Goal: Transaction & Acquisition: Purchase product/service

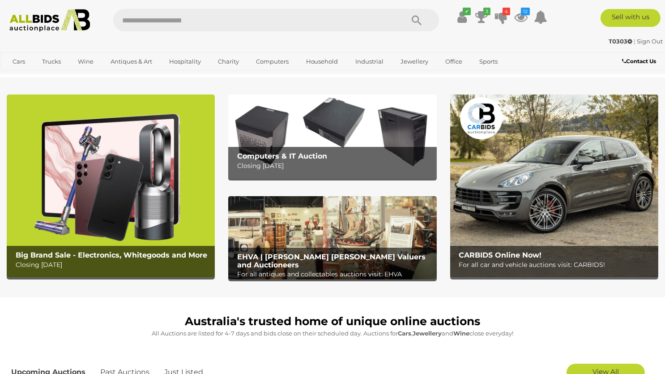
scroll to position [47, 0]
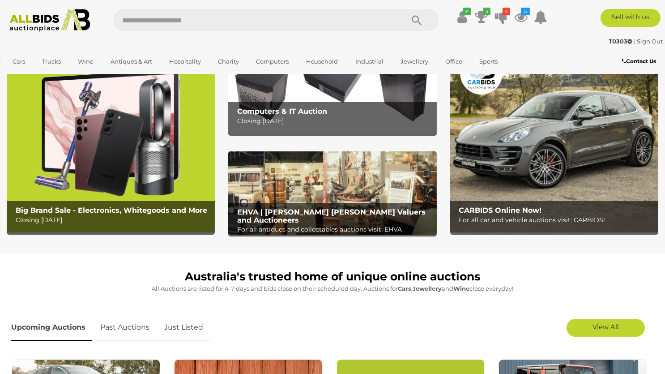
click at [534, 203] on div "CARBIDS Online Now! For all car and vehicle auctions visit: CARBIDS!" at bounding box center [557, 215] width 204 height 29
click at [158, 175] on img at bounding box center [111, 141] width 208 height 183
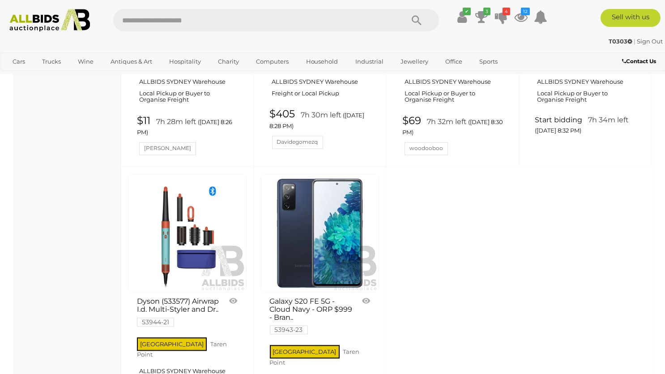
scroll to position [3544, 0]
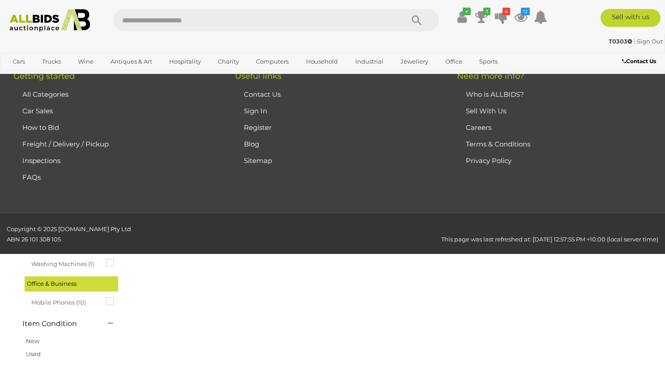
scroll to position [46, 0]
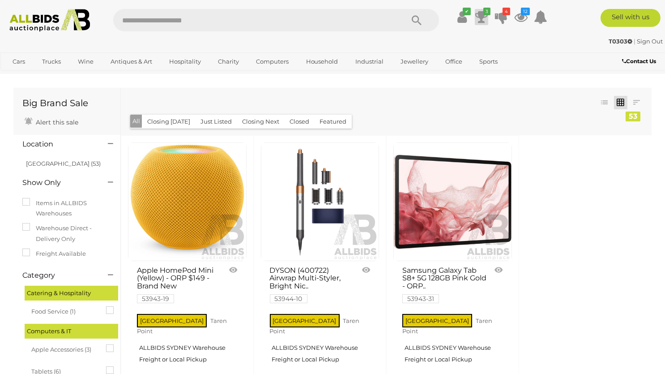
click at [483, 18] on icon at bounding box center [481, 17] width 13 height 16
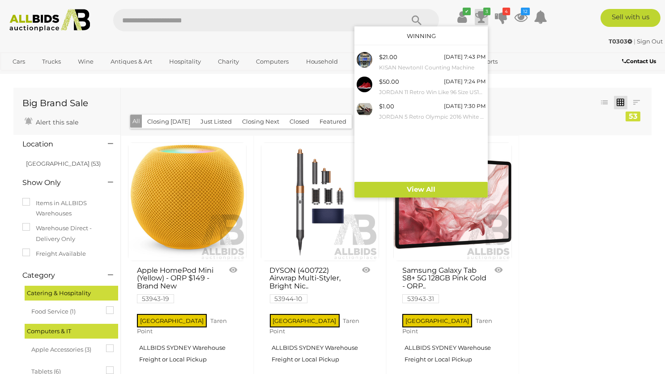
click at [483, 18] on icon at bounding box center [481, 17] width 13 height 16
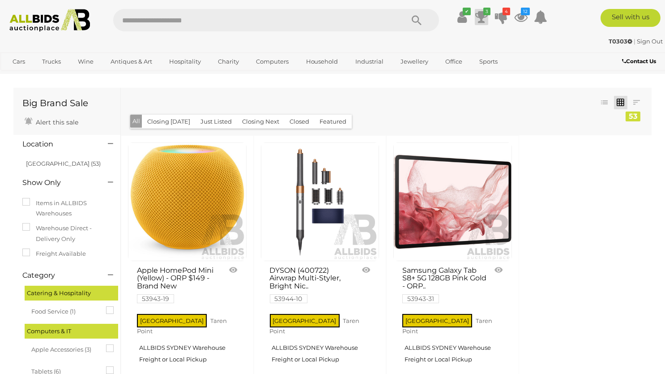
click at [481, 18] on icon at bounding box center [481, 17] width 13 height 16
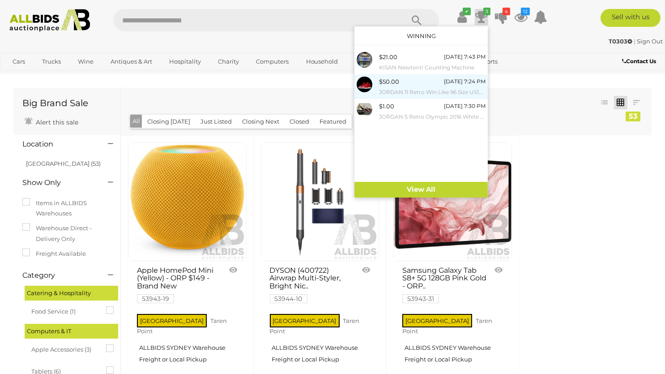
click at [415, 92] on small "JORDAN 11 Retro Win Like 96 Size US10 Sneakers" at bounding box center [432, 92] width 107 height 10
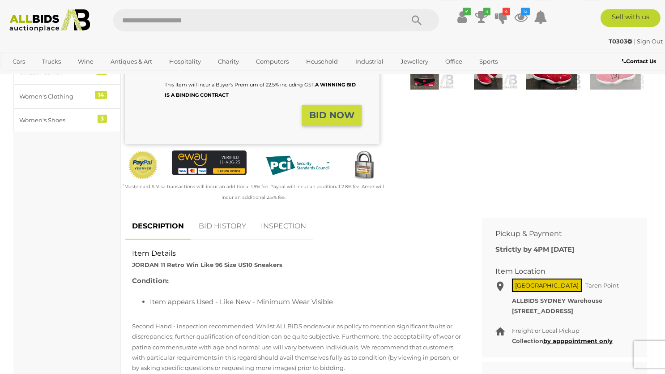
scroll to position [283, 0]
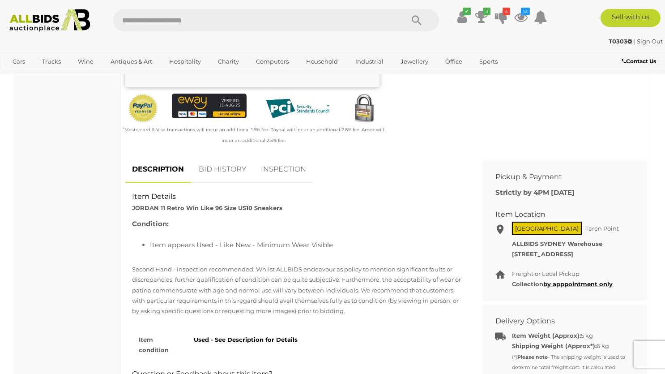
click at [286, 178] on link "INSPECTION" at bounding box center [283, 169] width 59 height 26
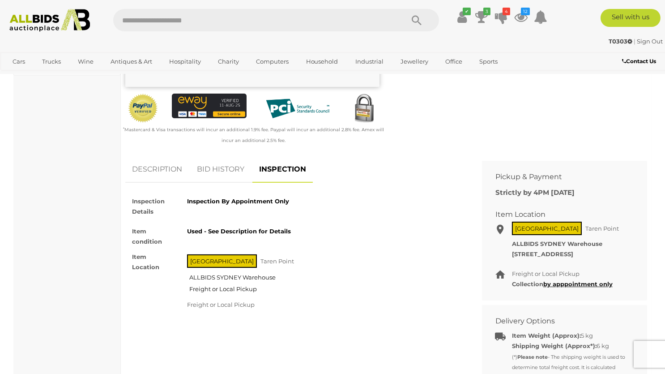
click at [227, 170] on link "BID HISTORY" at bounding box center [220, 169] width 61 height 26
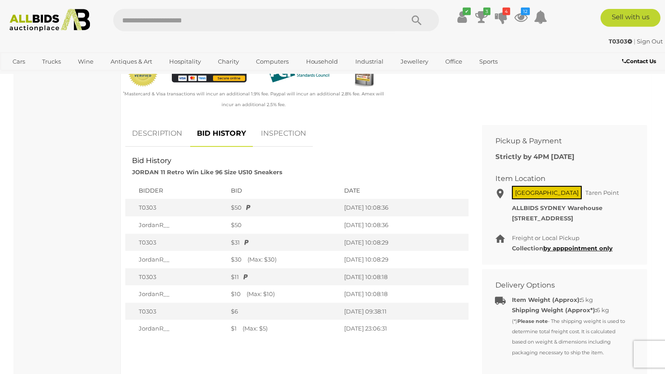
scroll to position [331, 0]
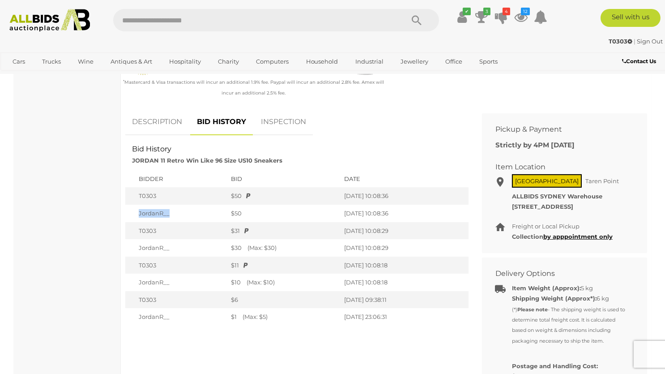
drag, startPoint x: 134, startPoint y: 211, endPoint x: 178, endPoint y: 218, distance: 43.9
click at [177, 218] on td "JordanR__" at bounding box center [175, 213] width 101 height 17
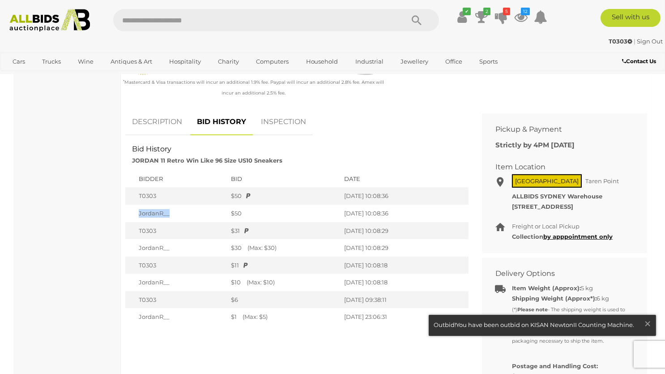
click at [593, 327] on link at bounding box center [542, 325] width 226 height 21
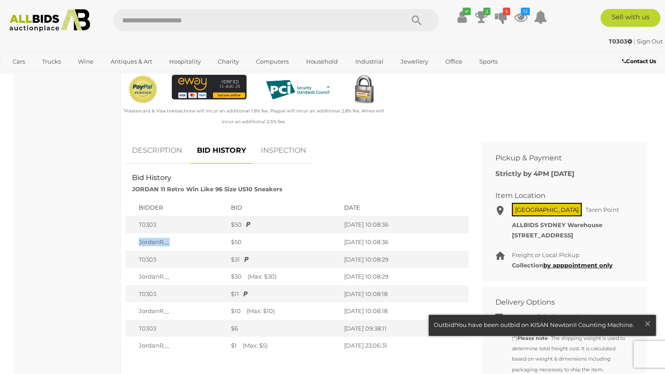
scroll to position [283, 0]
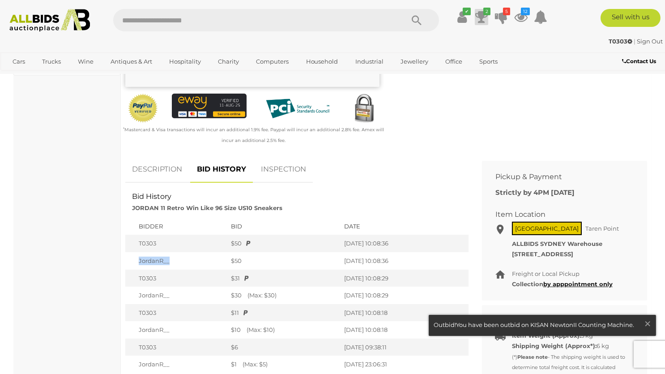
click at [477, 18] on icon at bounding box center [481, 17] width 13 height 16
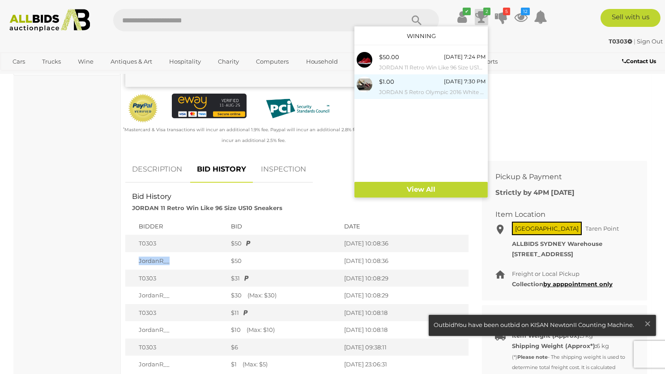
click at [448, 94] on small "JORDAN 5 Retro Olympic 2016 White Gold Sneakers Size US 9.5 and NIKE Basketball…" at bounding box center [432, 92] width 107 height 10
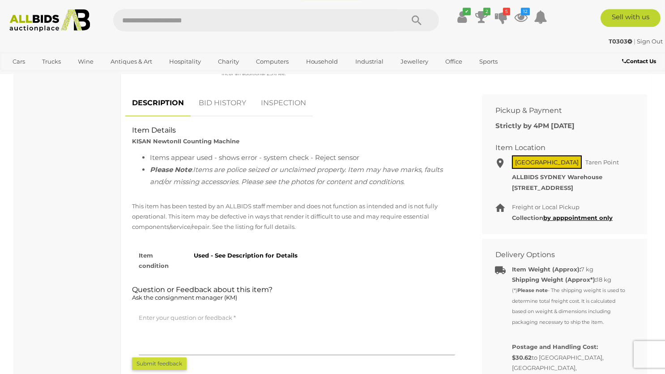
scroll to position [283, 0]
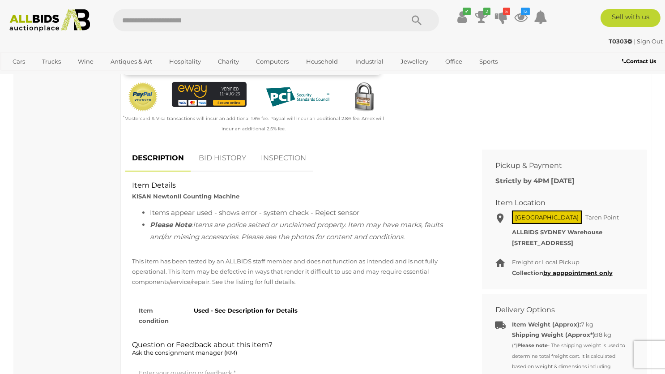
click at [219, 166] on link "BID HISTORY" at bounding box center [222, 158] width 61 height 26
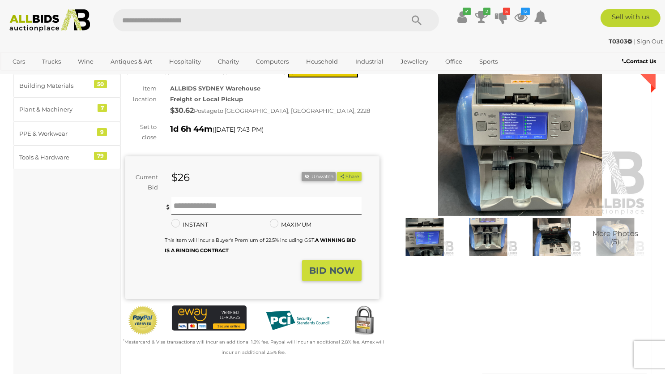
scroll to position [47, 0]
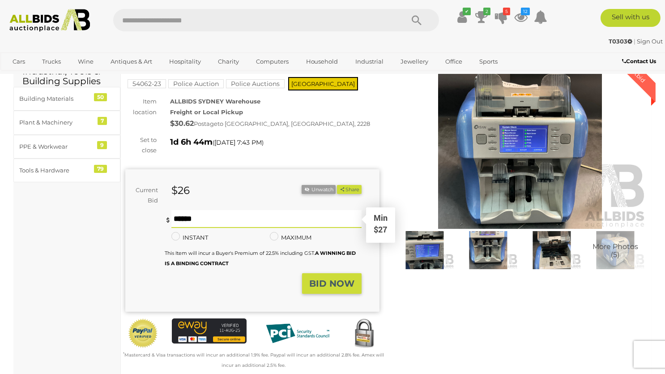
click at [226, 224] on input "text" at bounding box center [266, 219] width 190 height 18
type input "**"
click at [324, 288] on strong "BID NOW" at bounding box center [331, 283] width 45 height 11
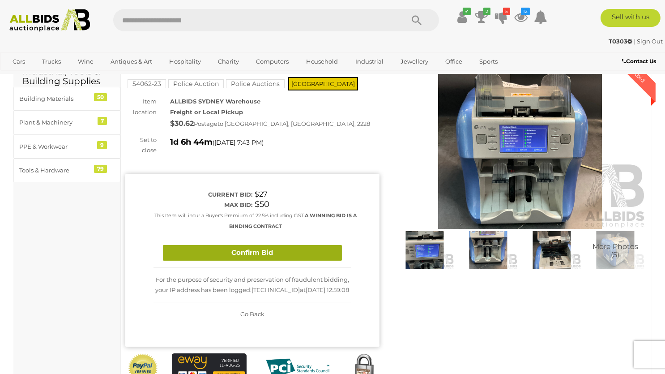
click at [264, 252] on button "Confirm Bid" at bounding box center [252, 253] width 179 height 16
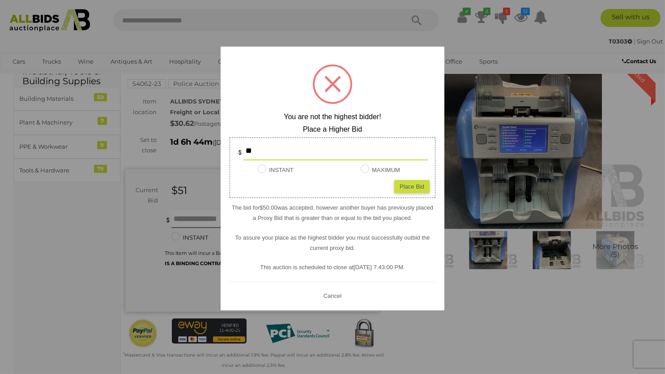
click at [414, 185] on div "Place Bid" at bounding box center [411, 185] width 35 height 13
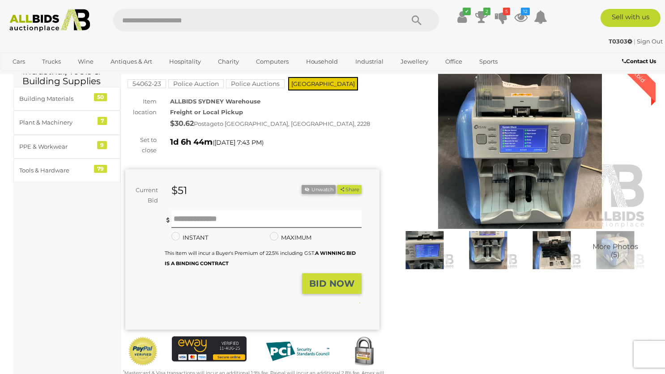
type input "**"
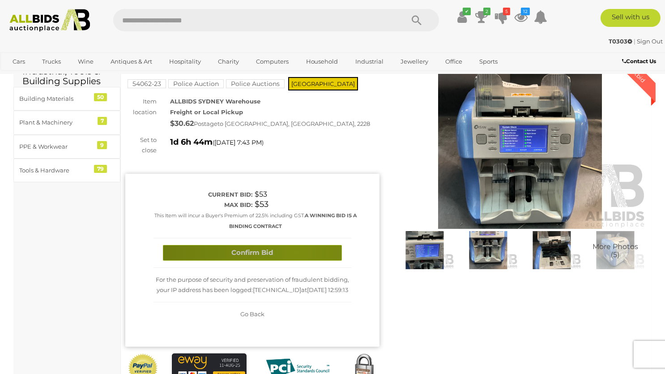
click at [296, 252] on button "Confirm Bid" at bounding box center [252, 253] width 179 height 16
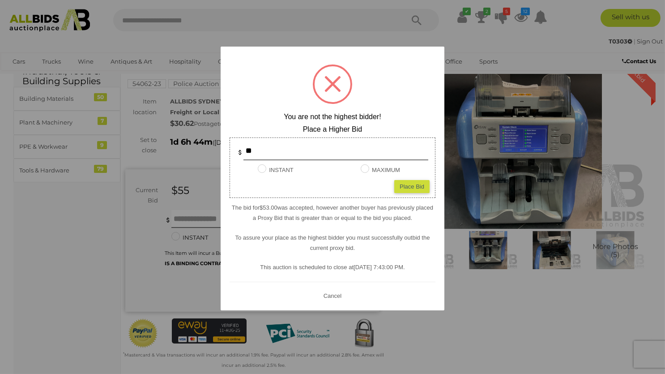
click at [348, 299] on div "? ! i You are not the highest bidder! Place a Higher Bid ** INSTANT Instant Bid…" at bounding box center [333, 179] width 224 height 264
click at [327, 295] on button "Cancel" at bounding box center [332, 295] width 23 height 11
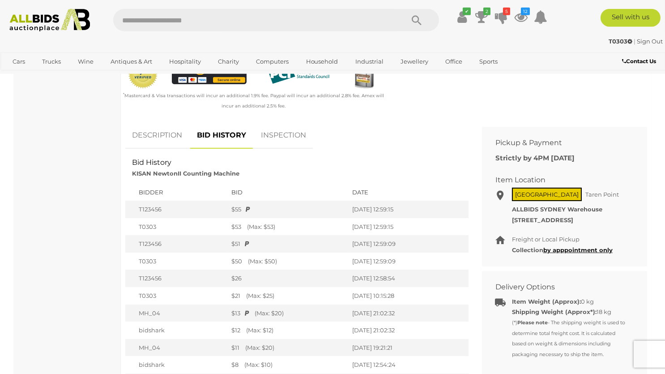
scroll to position [331, 0]
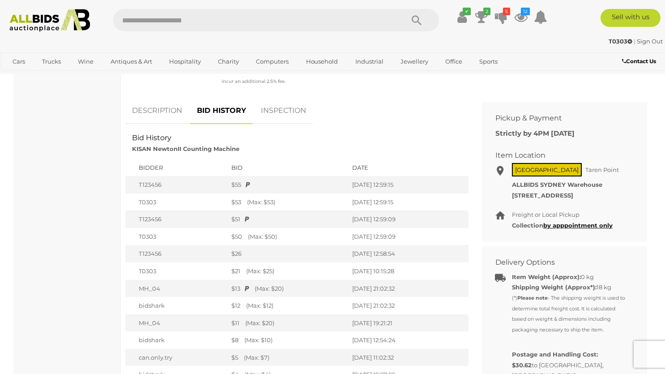
click at [277, 119] on link "INSPECTION" at bounding box center [283, 111] width 59 height 26
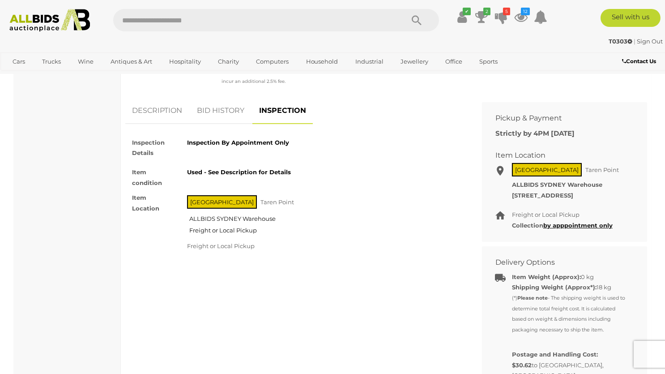
click at [216, 117] on link "BID HISTORY" at bounding box center [220, 111] width 61 height 26
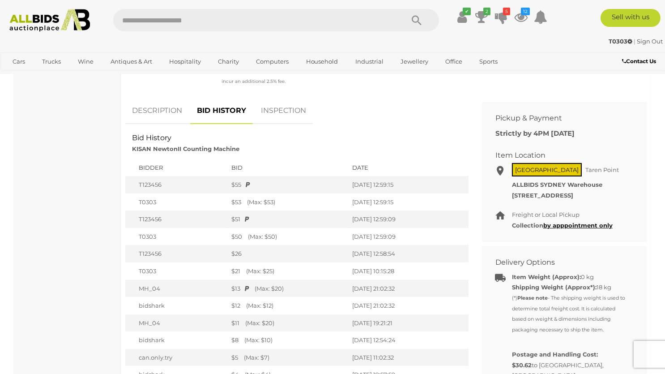
scroll to position [0, 0]
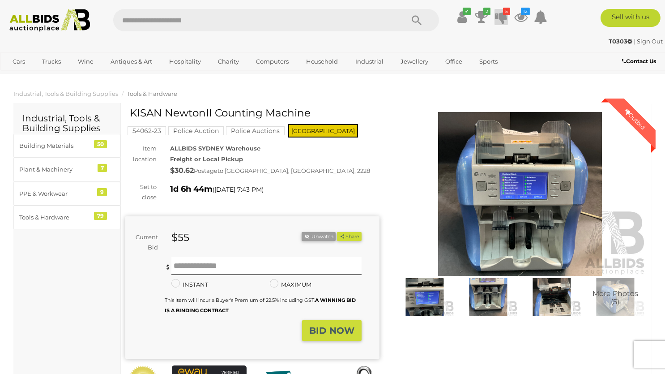
click at [499, 20] on icon at bounding box center [501, 17] width 13 height 16
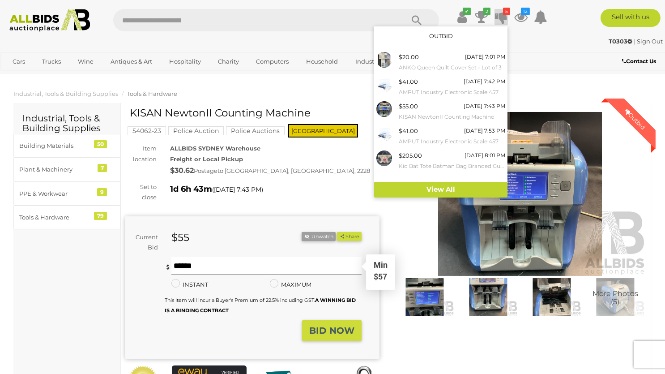
click at [216, 269] on input "text" at bounding box center [266, 266] width 190 height 18
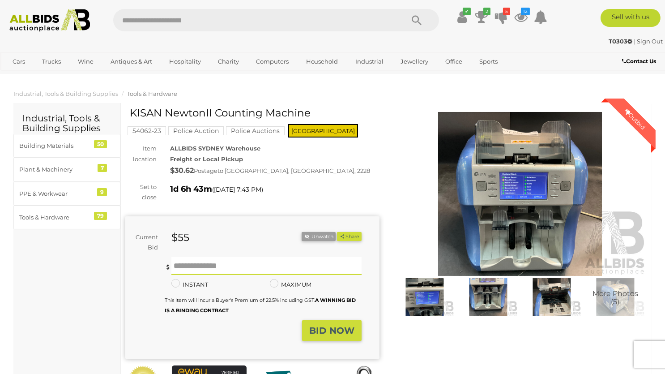
click at [506, 247] on img at bounding box center [520, 194] width 254 height 164
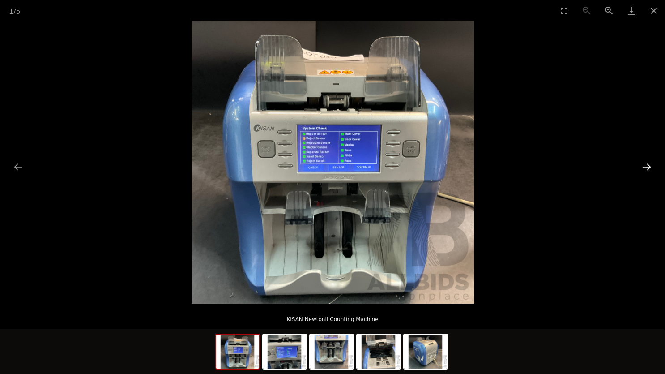
click at [648, 170] on button "Next slide" at bounding box center [646, 166] width 19 height 17
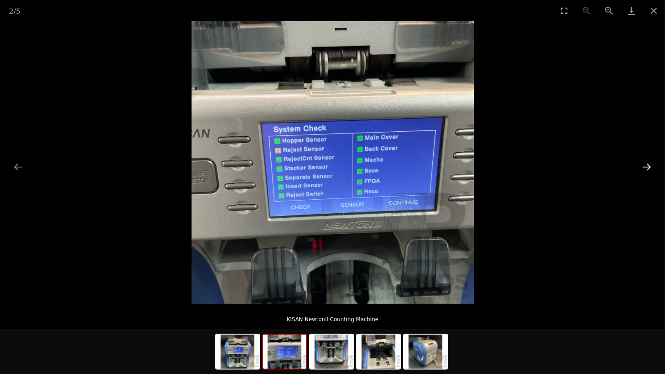
click at [648, 170] on button "Next slide" at bounding box center [646, 166] width 19 height 17
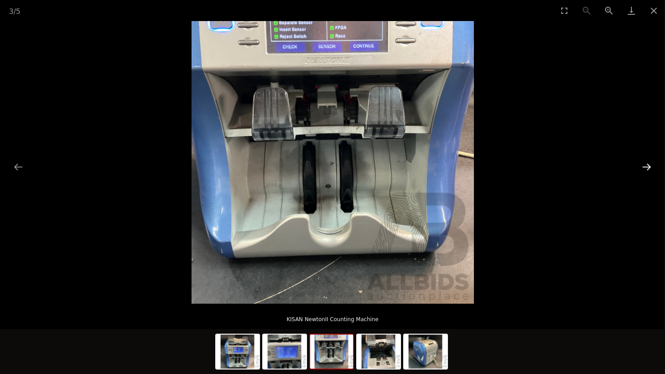
click at [648, 170] on button "Next slide" at bounding box center [646, 166] width 19 height 17
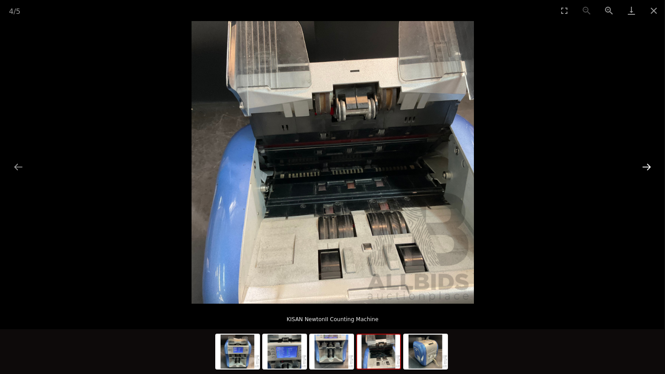
click at [648, 170] on button "Next slide" at bounding box center [646, 166] width 19 height 17
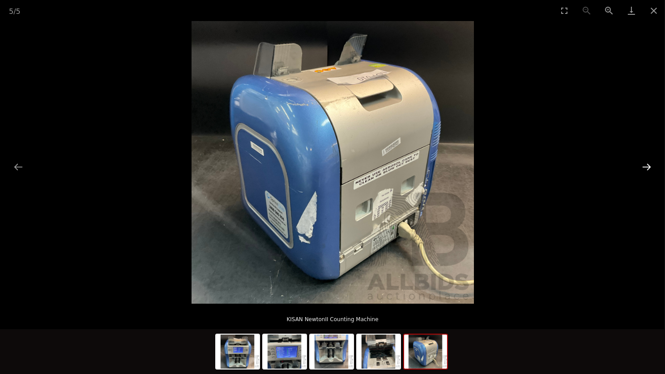
click at [648, 170] on button "Next slide" at bounding box center [646, 166] width 19 height 17
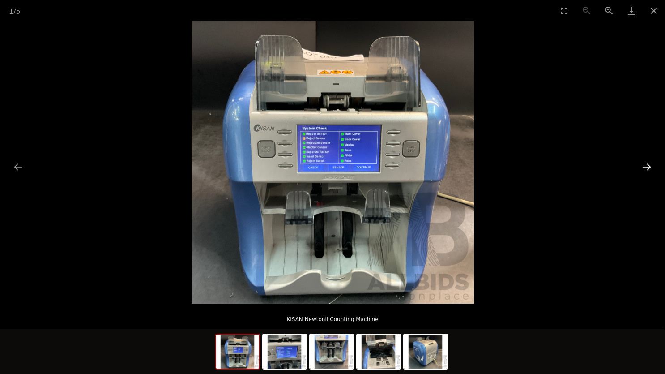
click at [648, 170] on button "Next slide" at bounding box center [646, 166] width 19 height 17
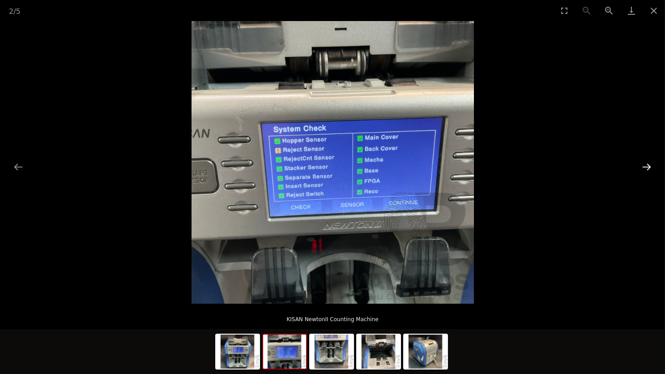
click at [648, 170] on button "Next slide" at bounding box center [646, 166] width 19 height 17
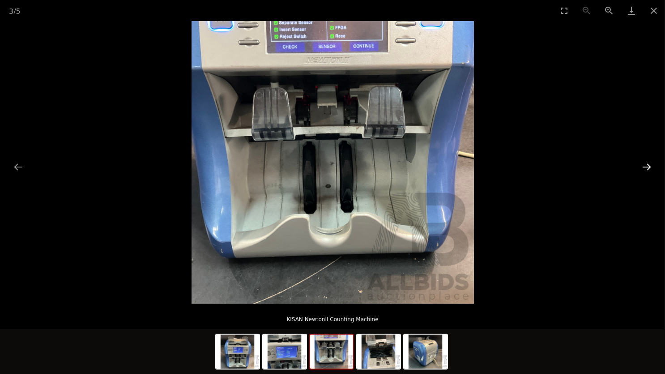
click at [648, 170] on button "Next slide" at bounding box center [646, 166] width 19 height 17
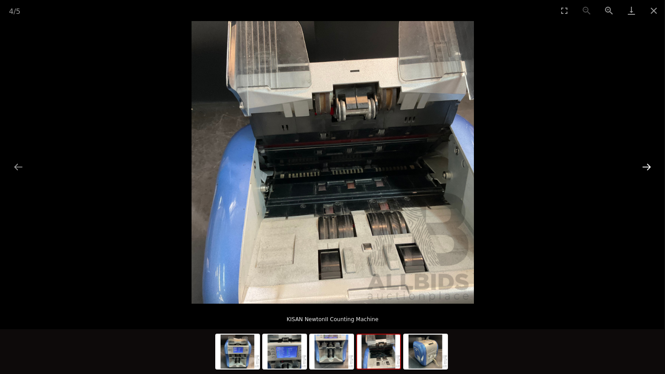
click at [648, 170] on button "Next slide" at bounding box center [646, 166] width 19 height 17
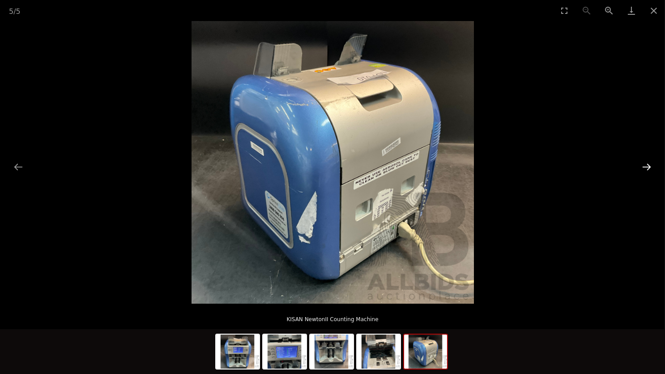
click at [648, 170] on button "Next slide" at bounding box center [646, 166] width 19 height 17
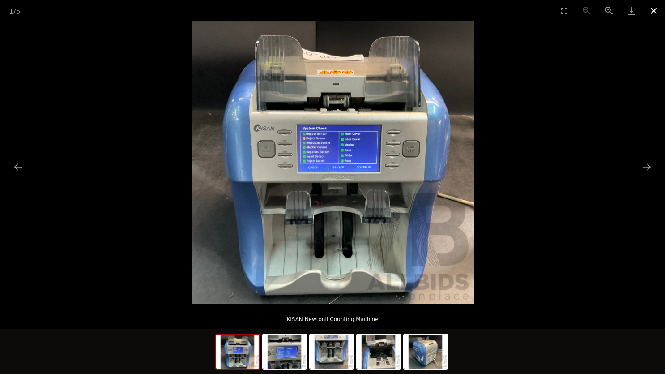
click at [658, 12] on button "Close gallery" at bounding box center [654, 10] width 22 height 21
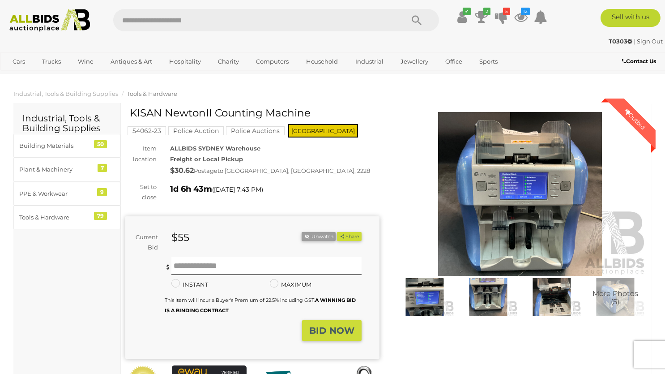
click at [421, 299] on img at bounding box center [424, 297] width 59 height 38
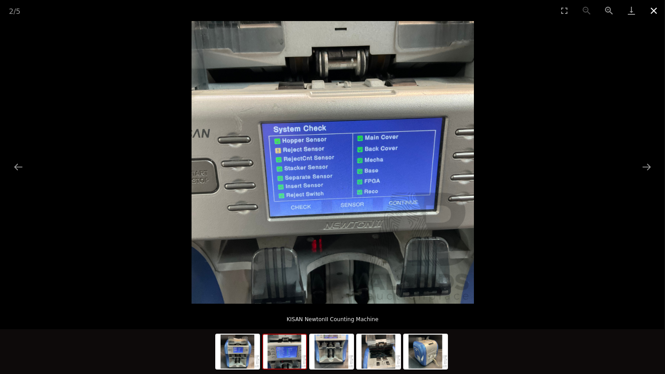
click at [653, 16] on button "Close gallery" at bounding box center [654, 10] width 22 height 21
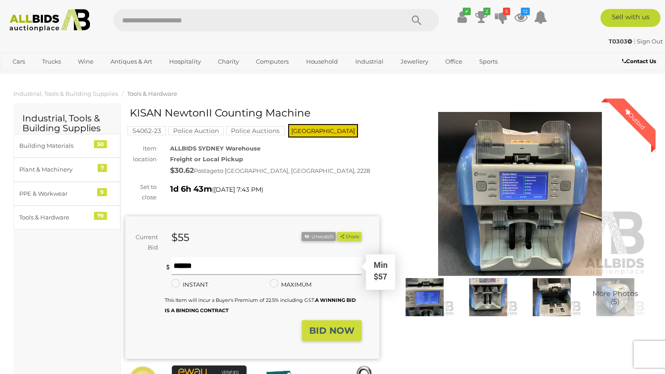
click at [187, 264] on input "text" at bounding box center [266, 266] width 190 height 18
click at [501, 13] on icon at bounding box center [501, 17] width 13 height 16
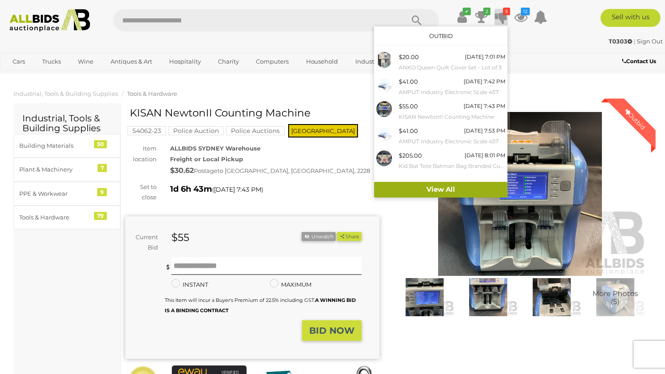
click at [448, 188] on link "View All" at bounding box center [440, 190] width 133 height 16
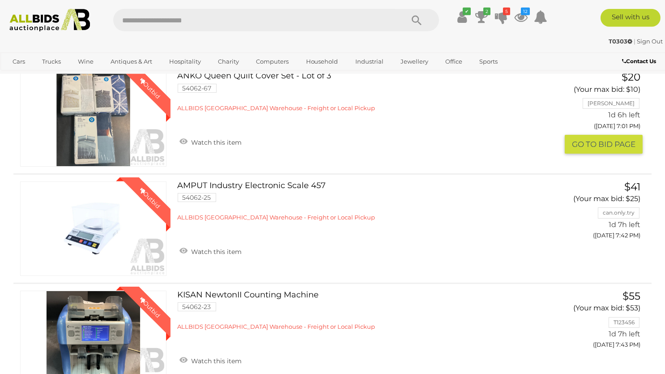
scroll to position [47, 0]
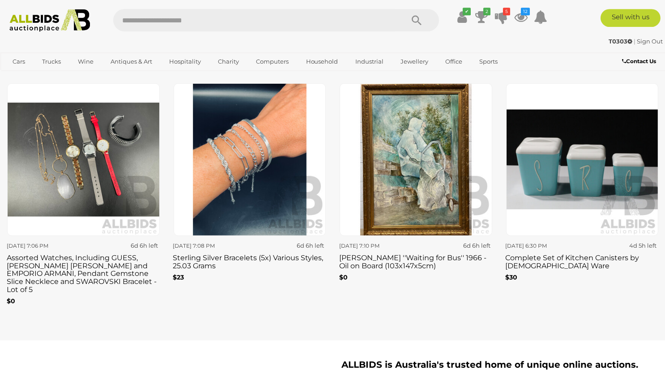
scroll to position [1465, 0]
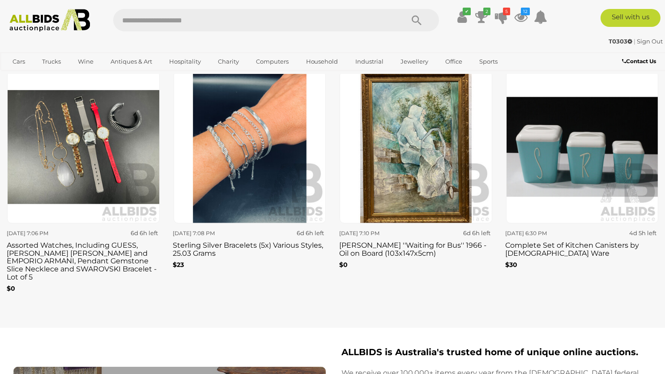
click at [401, 217] on img at bounding box center [416, 147] width 153 height 153
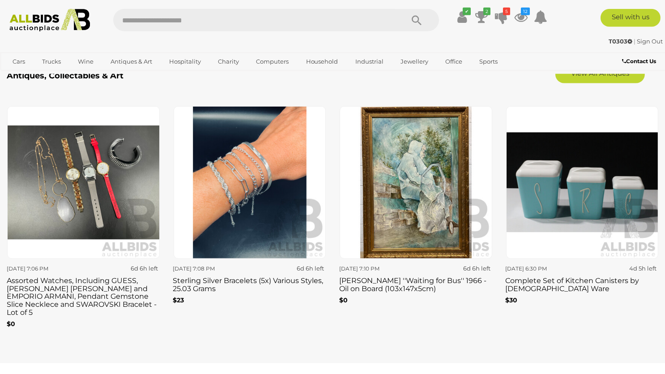
scroll to position [1418, 0]
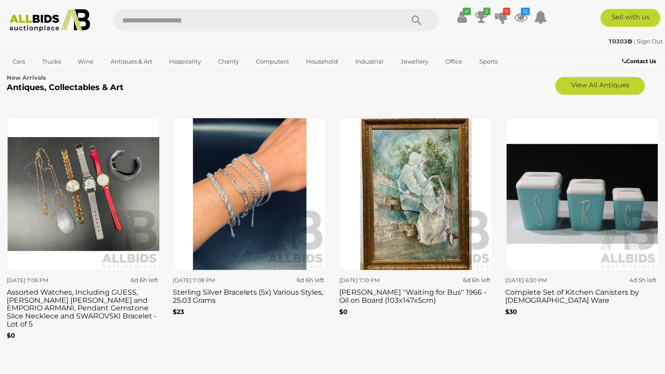
click at [261, 261] on img at bounding box center [250, 194] width 153 height 153
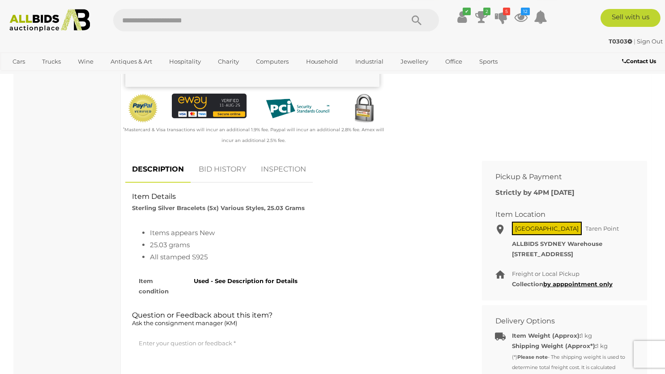
scroll to position [283, 0]
click at [280, 257] on li "All stamped S925" at bounding box center [306, 257] width 312 height 12
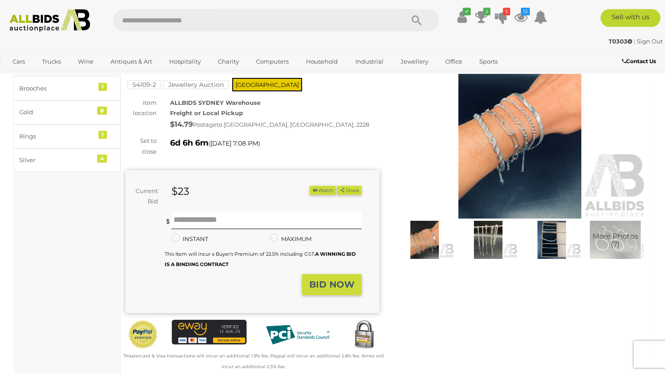
scroll to position [47, 0]
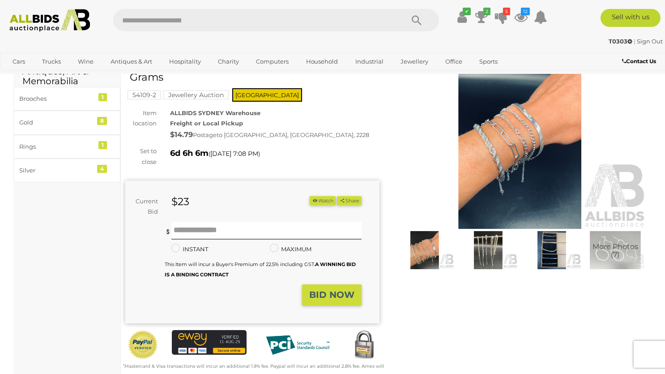
click at [553, 160] on img at bounding box center [520, 147] width 254 height 164
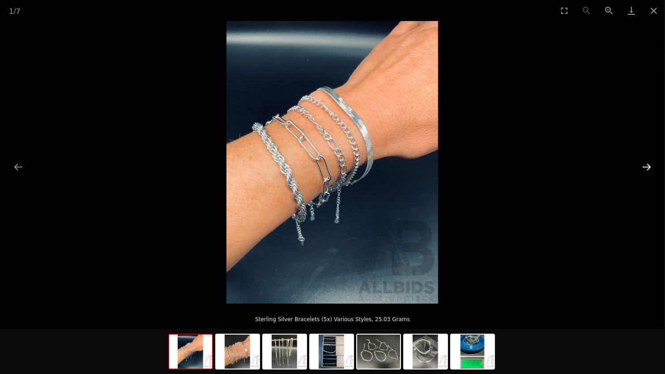
click at [651, 161] on button "Next slide" at bounding box center [646, 166] width 19 height 17
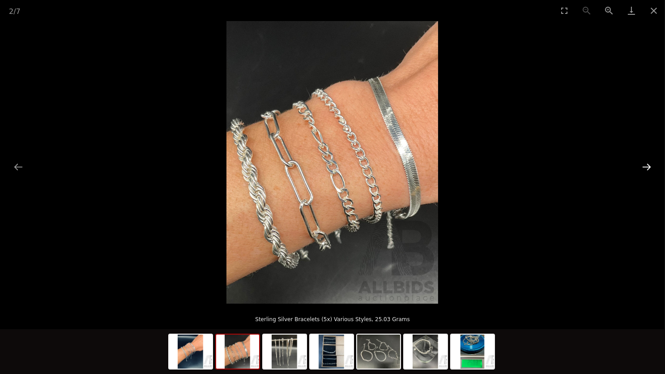
click at [651, 161] on button "Next slide" at bounding box center [646, 166] width 19 height 17
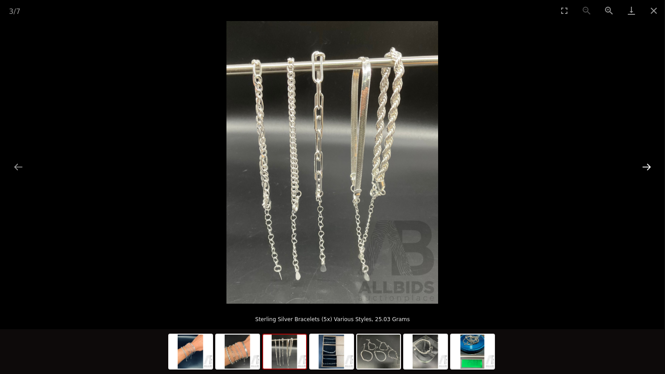
click at [651, 161] on button "Next slide" at bounding box center [646, 166] width 19 height 17
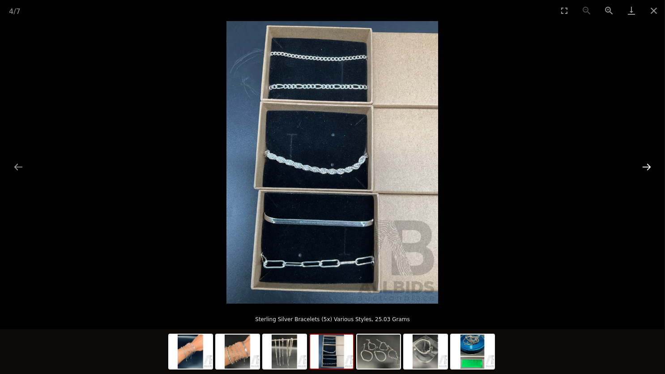
click at [651, 161] on button "Next slide" at bounding box center [646, 166] width 19 height 17
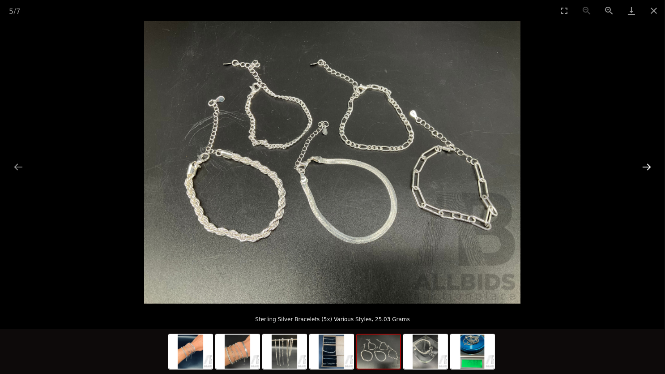
click at [651, 161] on button "Next slide" at bounding box center [646, 166] width 19 height 17
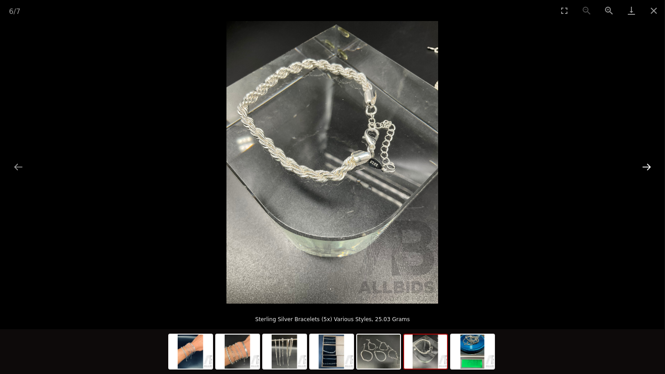
click at [651, 161] on button "Next slide" at bounding box center [646, 166] width 19 height 17
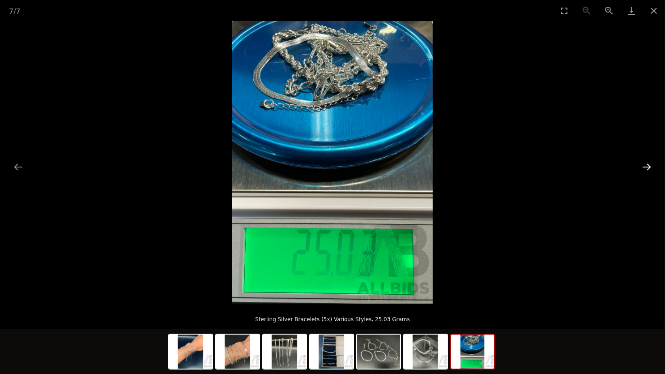
click at [652, 163] on button "Next slide" at bounding box center [646, 166] width 19 height 17
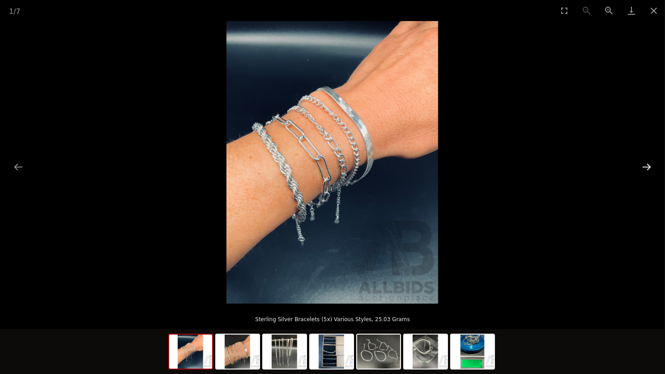
click at [652, 163] on button "Next slide" at bounding box center [646, 166] width 19 height 17
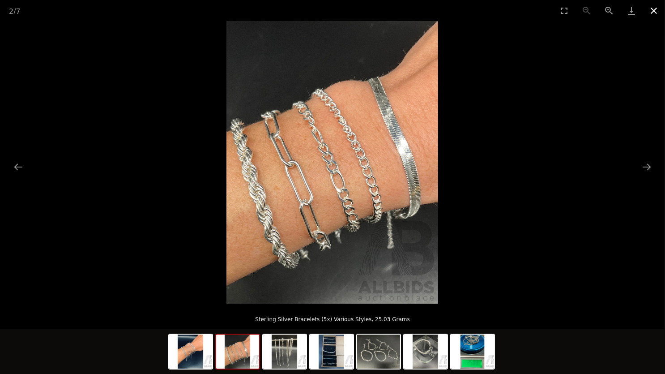
click at [657, 16] on button "Close gallery" at bounding box center [654, 10] width 22 height 21
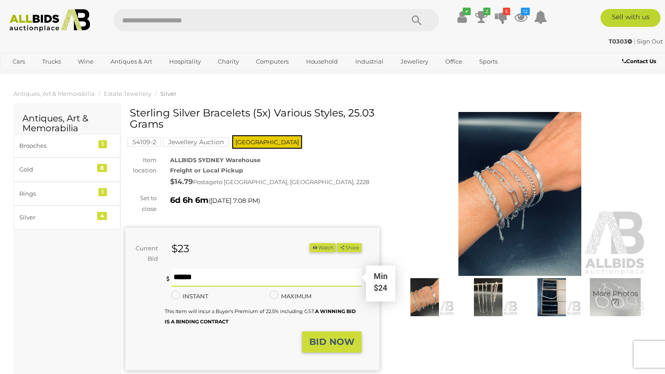
click at [209, 276] on input "text" at bounding box center [266, 278] width 190 height 18
type input "*"
click at [320, 245] on button "Watch" at bounding box center [323, 247] width 26 height 9
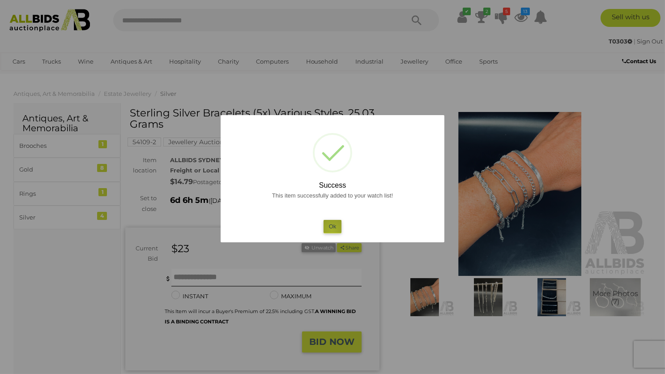
click at [332, 230] on button "Ok" at bounding box center [333, 226] width 18 height 13
